Goal: Information Seeking & Learning: Check status

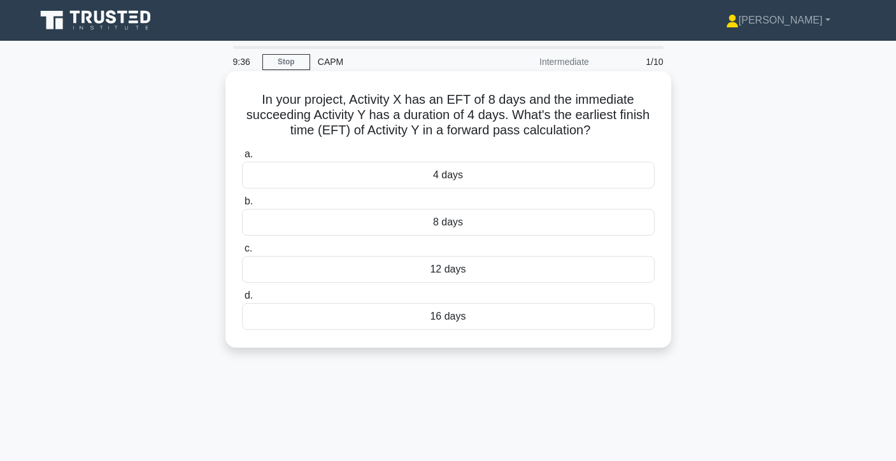
click at [540, 260] on div "12 days" at bounding box center [448, 269] width 413 height 27
click at [242, 253] on input "c. 12 days" at bounding box center [242, 248] width 0 height 8
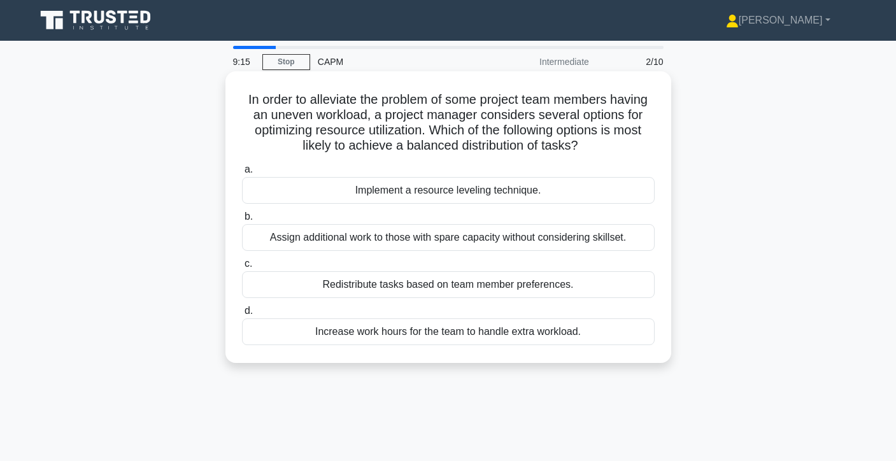
click at [618, 190] on div "Implement a resource leveling technique." at bounding box center [448, 190] width 413 height 27
click at [242, 174] on input "a. Implement a resource leveling technique." at bounding box center [242, 170] width 0 height 8
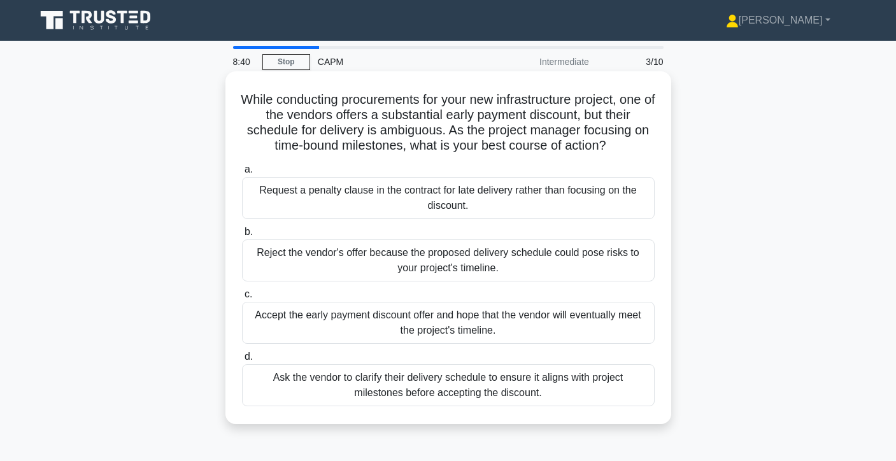
click at [556, 386] on div "Ask the vendor to clarify their delivery schedule to ensure it aligns with proj…" at bounding box center [448, 385] width 413 height 42
click at [242, 361] on input "d. Ask the vendor to clarify their delivery schedule to ensure it aligns with p…" at bounding box center [242, 357] width 0 height 8
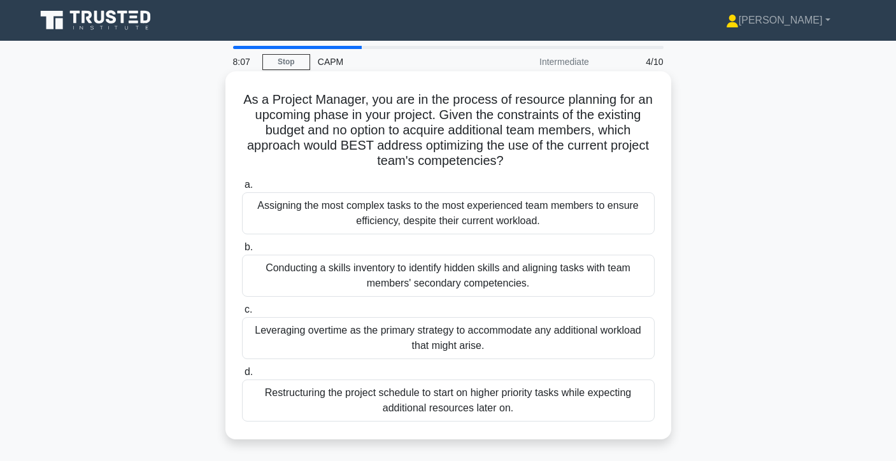
click at [602, 276] on div "Conducting a skills inventory to identify hidden skills and aligning tasks with…" at bounding box center [448, 276] width 413 height 42
click at [242, 251] on input "b. Conducting a skills inventory to identify hidden skills and aligning tasks w…" at bounding box center [242, 247] width 0 height 8
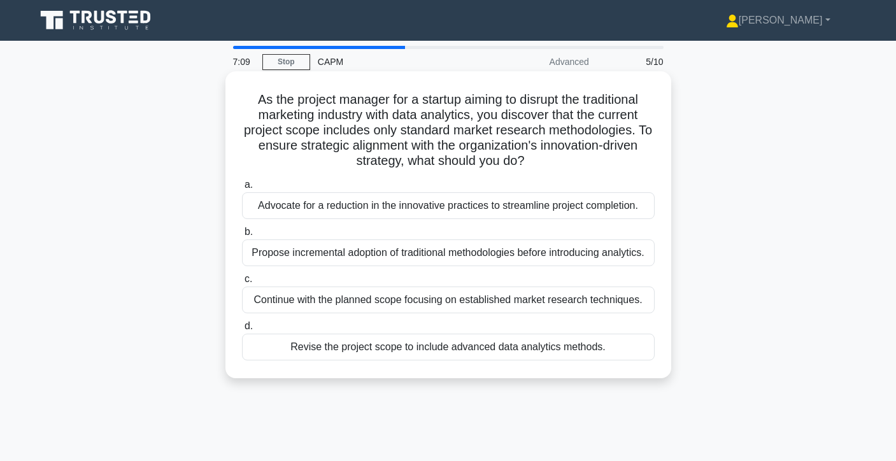
click at [623, 255] on div "Propose incremental adoption of traditional methodologies before introducing an…" at bounding box center [448, 252] width 413 height 27
click at [242, 236] on input "b. Propose incremental adoption of traditional methodologies before introducing…" at bounding box center [242, 232] width 0 height 8
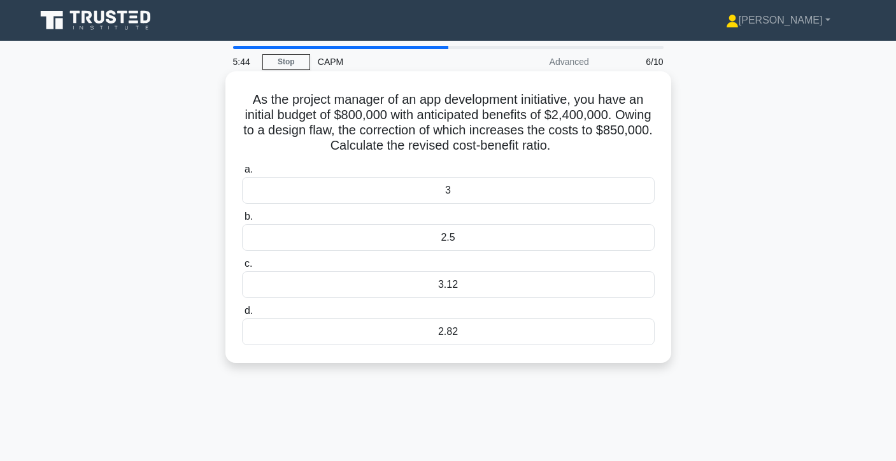
click at [469, 341] on div "2.82" at bounding box center [448, 331] width 413 height 27
click at [242, 315] on input "d. 2.82" at bounding box center [242, 311] width 0 height 8
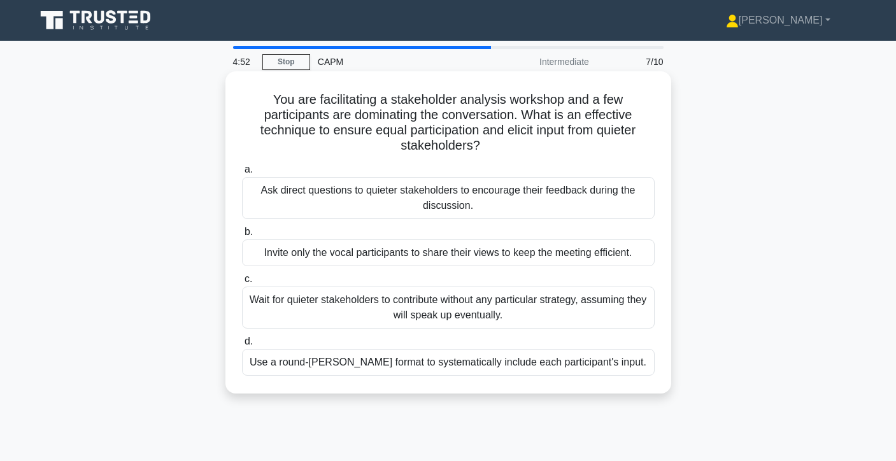
click at [326, 211] on div "Ask direct questions to quieter stakeholders to encourage their feedback during…" at bounding box center [448, 198] width 413 height 42
click at [242, 174] on input "a. Ask direct questions to quieter stakeholders to encourage their feedback dur…" at bounding box center [242, 170] width 0 height 8
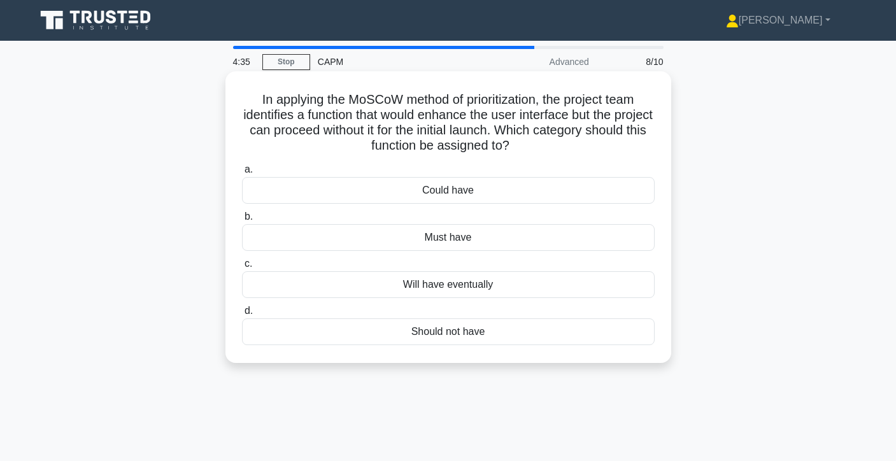
click at [505, 192] on div "Could have" at bounding box center [448, 190] width 413 height 27
click at [242, 174] on input "a. Could have" at bounding box center [242, 170] width 0 height 8
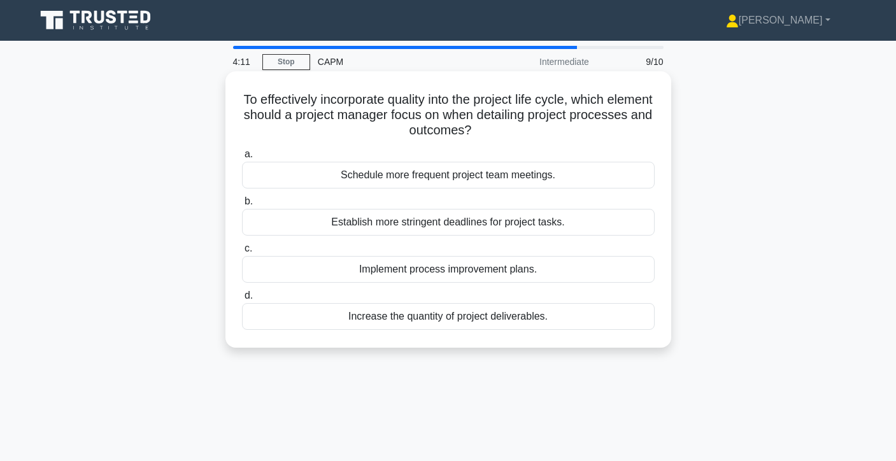
click at [565, 269] on div "Implement process improvement plans." at bounding box center [448, 269] width 413 height 27
click at [242, 253] on input "c. Implement process improvement plans." at bounding box center [242, 248] width 0 height 8
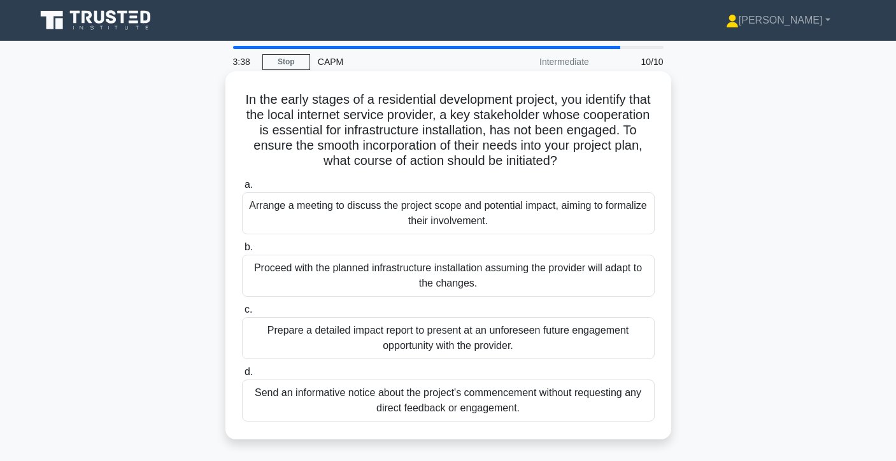
click at [638, 219] on div "Arrange a meeting to discuss the project scope and potential impact, aiming to …" at bounding box center [448, 213] width 413 height 42
click at [242, 189] on input "a. Arrange a meeting to discuss the project scope and potential impact, aiming …" at bounding box center [242, 185] width 0 height 8
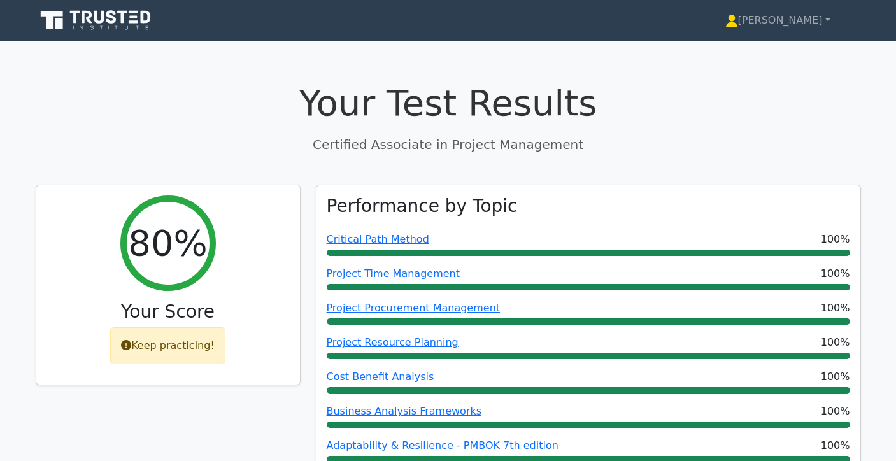
scroll to position [788, 0]
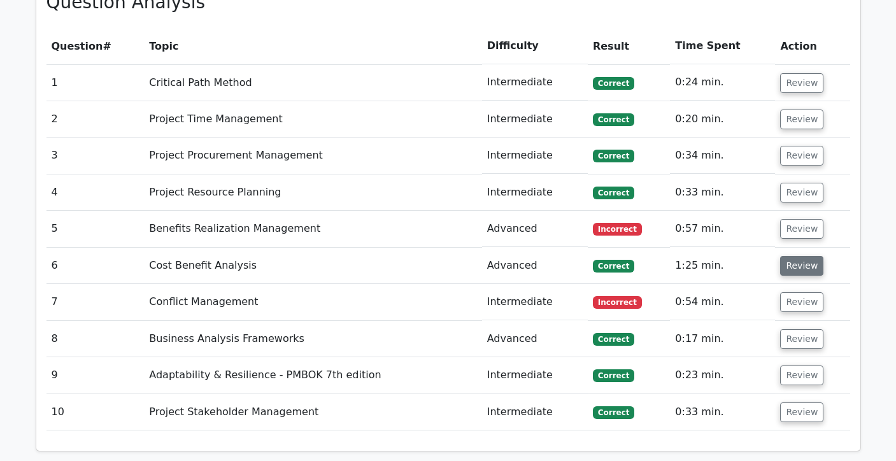
click at [796, 267] on button "Review" at bounding box center [801, 266] width 43 height 20
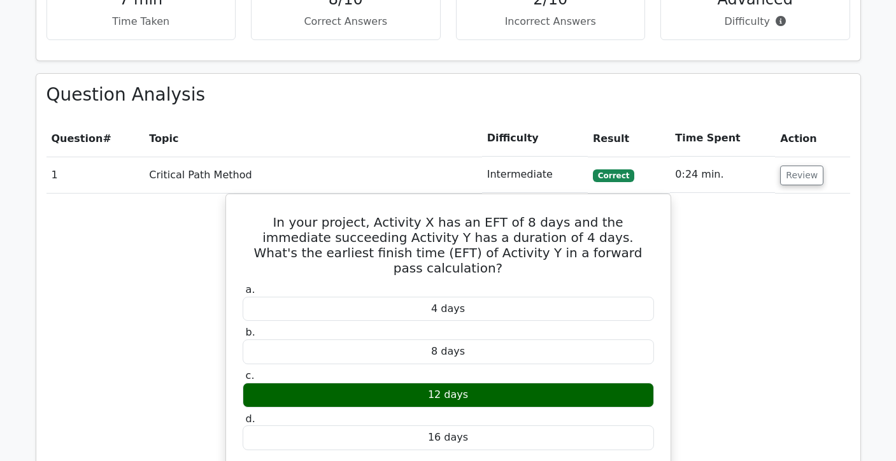
scroll to position [694, 0]
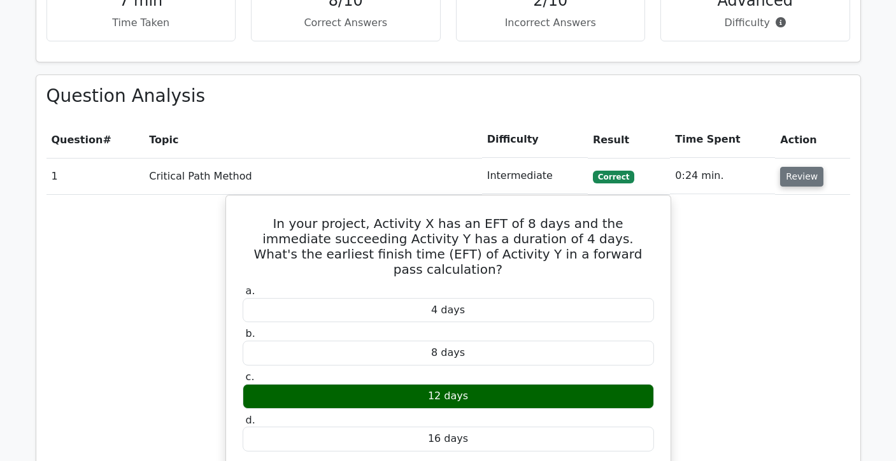
click at [803, 179] on button "Review" at bounding box center [801, 177] width 43 height 20
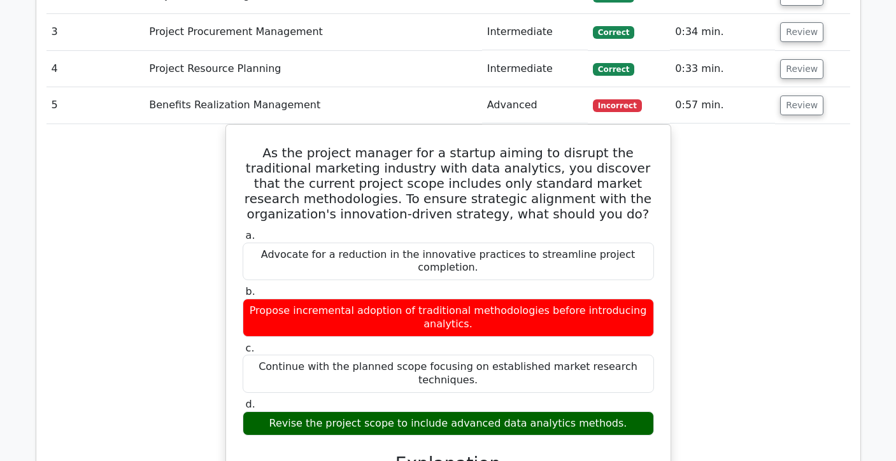
scroll to position [909, 0]
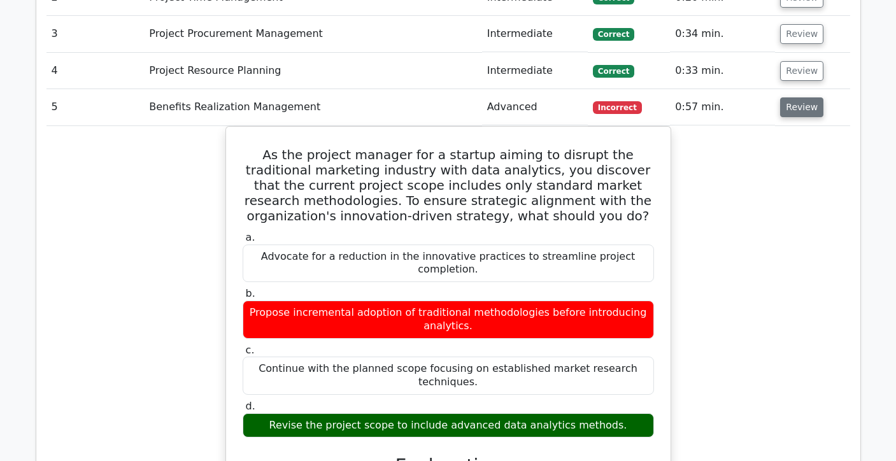
click at [803, 106] on button "Review" at bounding box center [801, 107] width 43 height 20
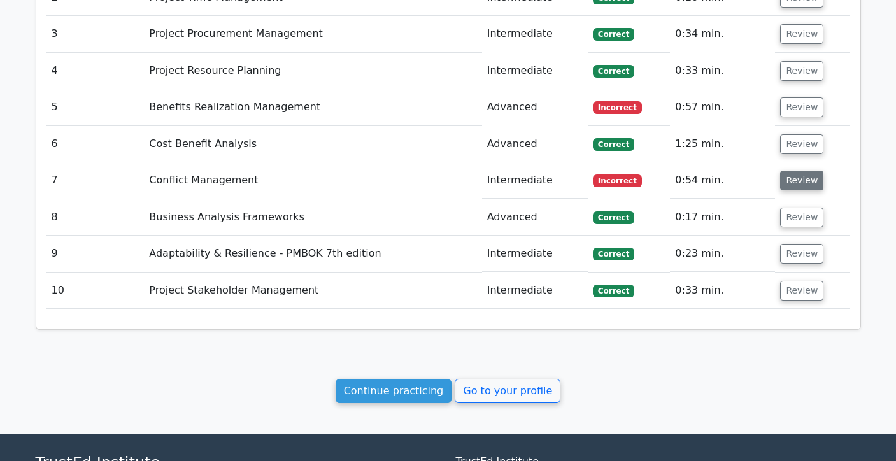
click at [794, 188] on button "Review" at bounding box center [801, 181] width 43 height 20
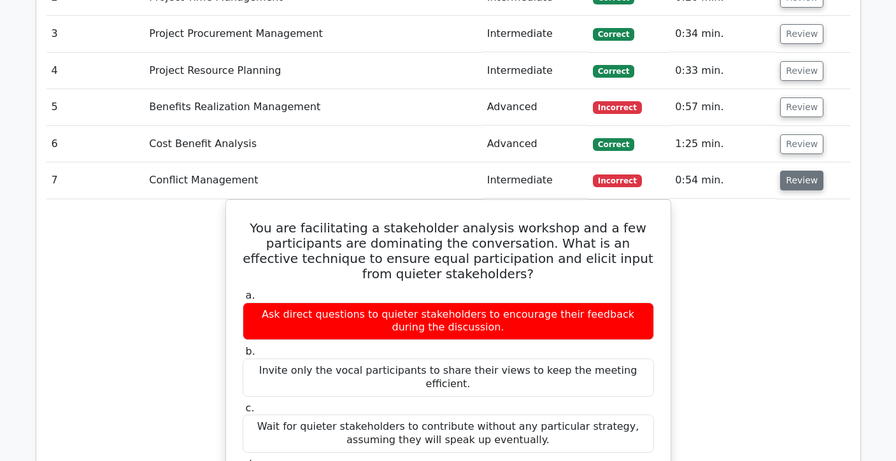
click at [799, 187] on button "Review" at bounding box center [801, 181] width 43 height 20
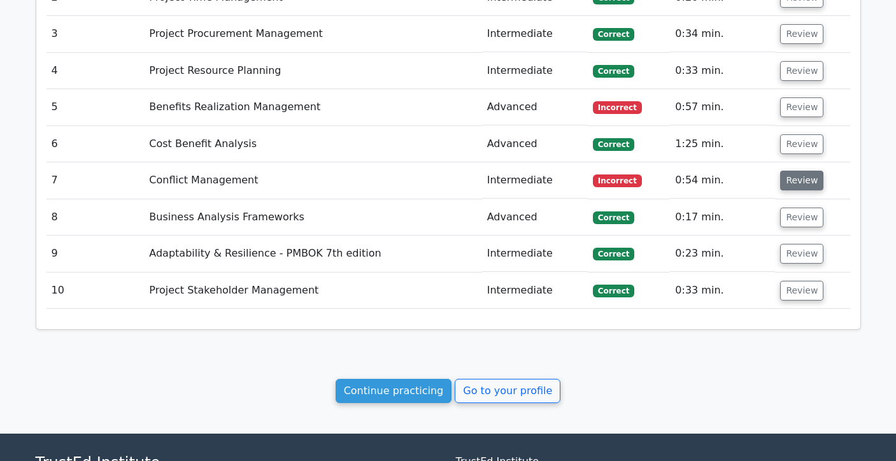
click at [799, 187] on button "Review" at bounding box center [801, 181] width 43 height 20
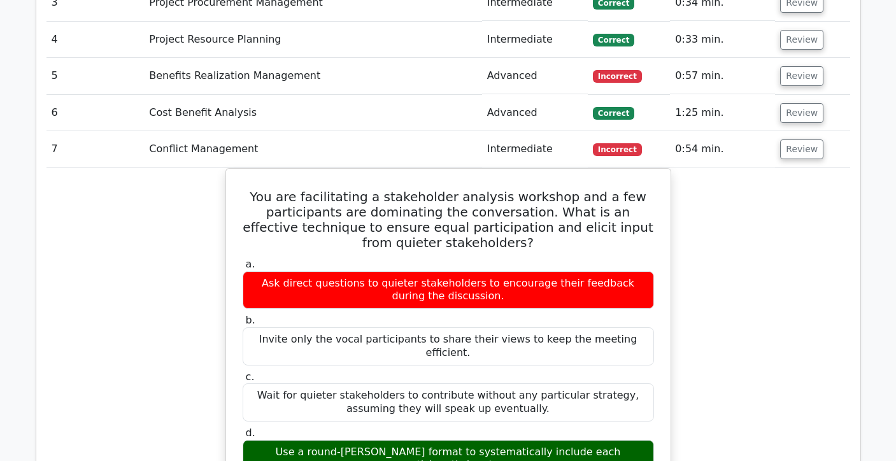
scroll to position [933, 0]
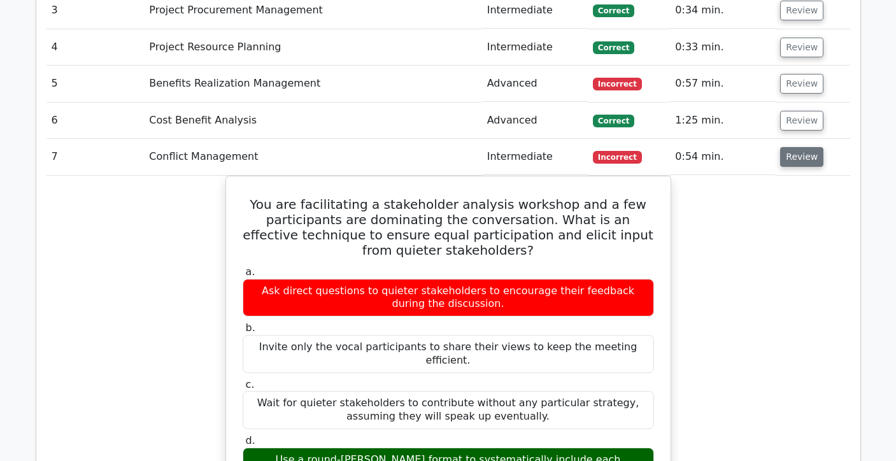
click at [796, 167] on button "Review" at bounding box center [801, 157] width 43 height 20
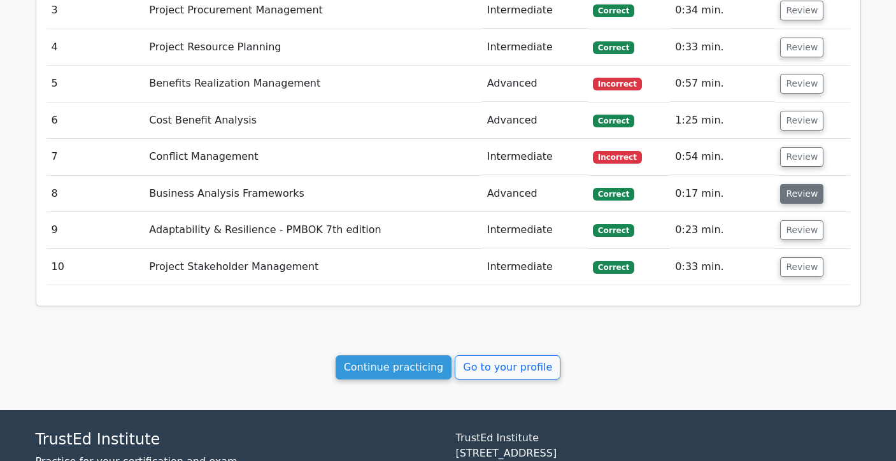
click at [802, 198] on button "Review" at bounding box center [801, 194] width 43 height 20
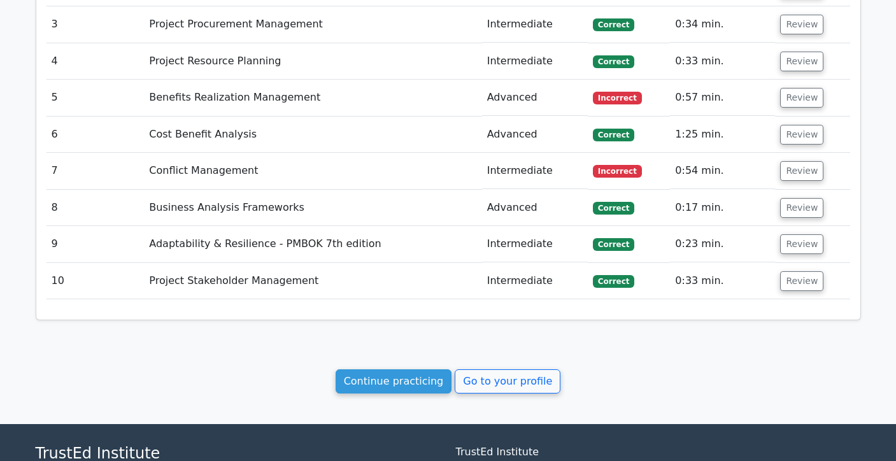
scroll to position [913, 0]
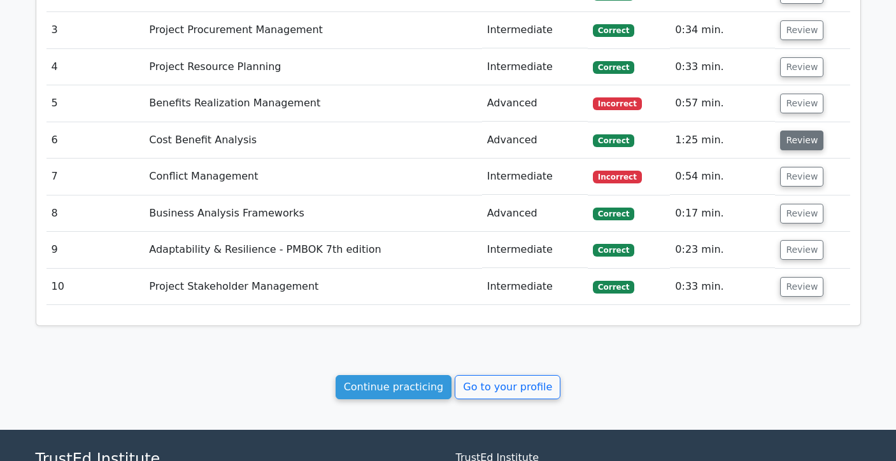
click at [797, 142] on button "Review" at bounding box center [801, 141] width 43 height 20
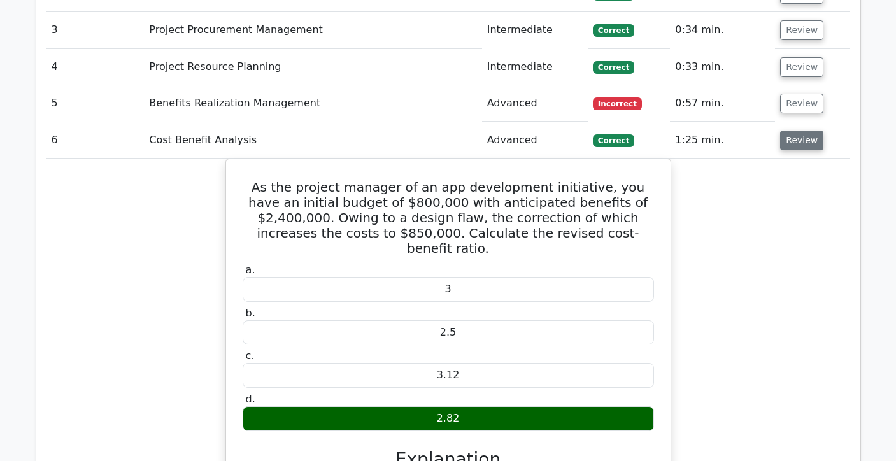
click at [802, 135] on button "Review" at bounding box center [801, 141] width 43 height 20
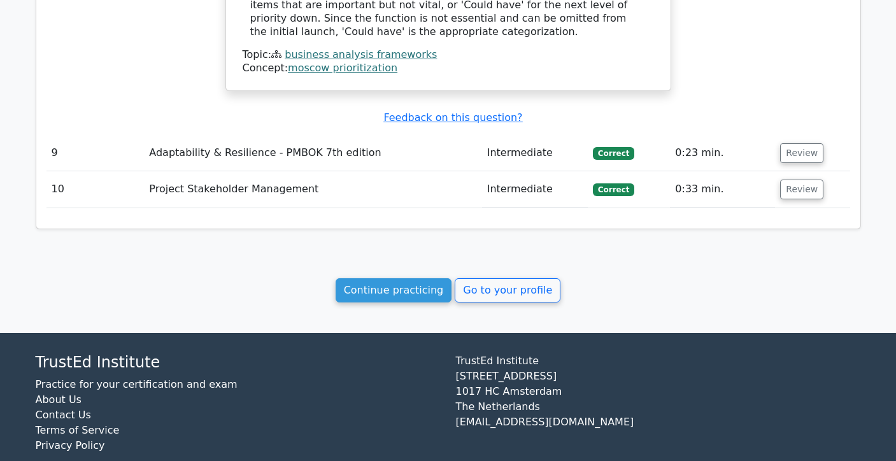
scroll to position [1674, 0]
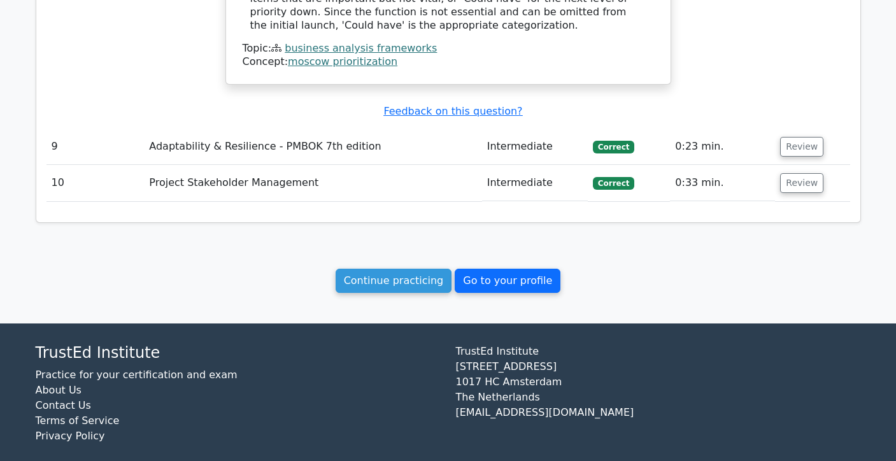
click at [525, 276] on link "Go to your profile" at bounding box center [508, 281] width 106 height 24
click at [516, 271] on link "Go to your profile" at bounding box center [508, 281] width 106 height 24
click at [514, 270] on link "Go to your profile" at bounding box center [508, 281] width 106 height 24
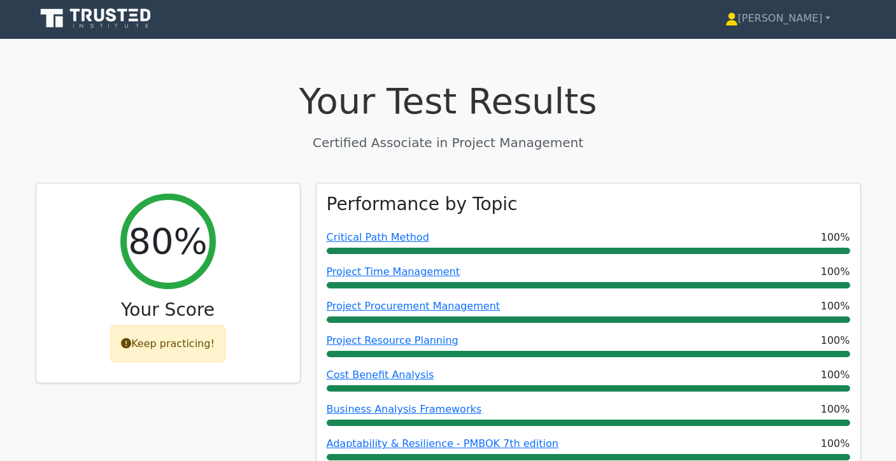
scroll to position [0, 0]
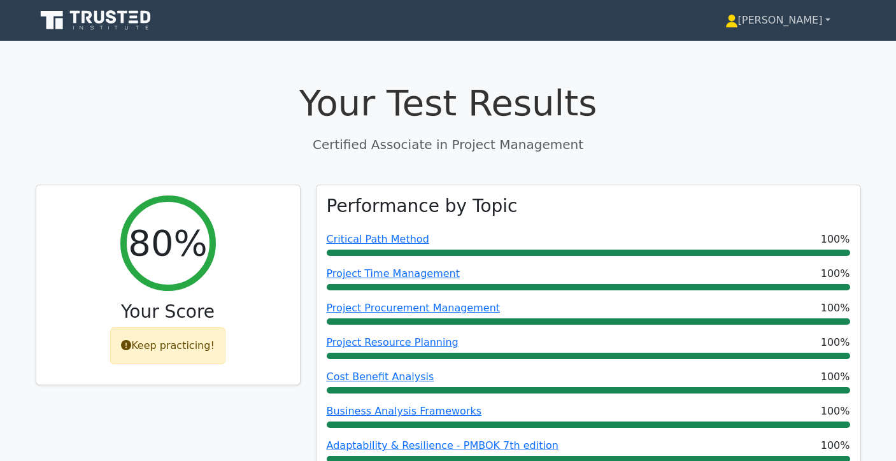
click at [824, 24] on link "[PERSON_NAME]" at bounding box center [778, 20] width 166 height 25
click at [796, 44] on link "Profile" at bounding box center [745, 50] width 101 height 20
click at [800, 27] on link "[PERSON_NAME]" at bounding box center [778, 20] width 166 height 25
click at [793, 43] on link "Profile" at bounding box center [745, 50] width 101 height 20
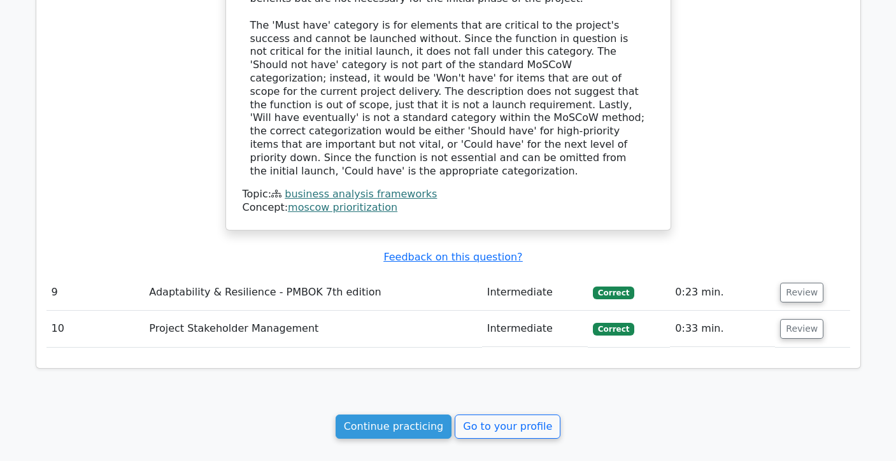
scroll to position [1674, 0]
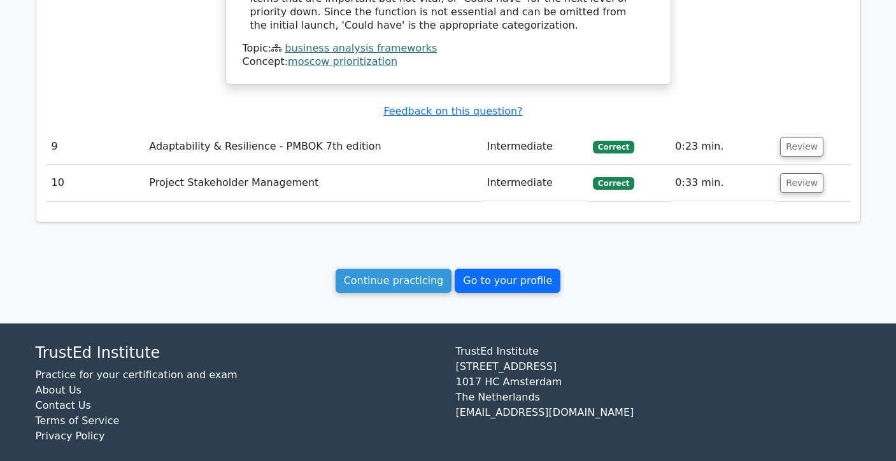
click at [516, 269] on link "Go to your profile" at bounding box center [508, 281] width 106 height 24
click at [519, 272] on link "Go to your profile" at bounding box center [508, 281] width 106 height 24
